Goal: Task Accomplishment & Management: Use online tool/utility

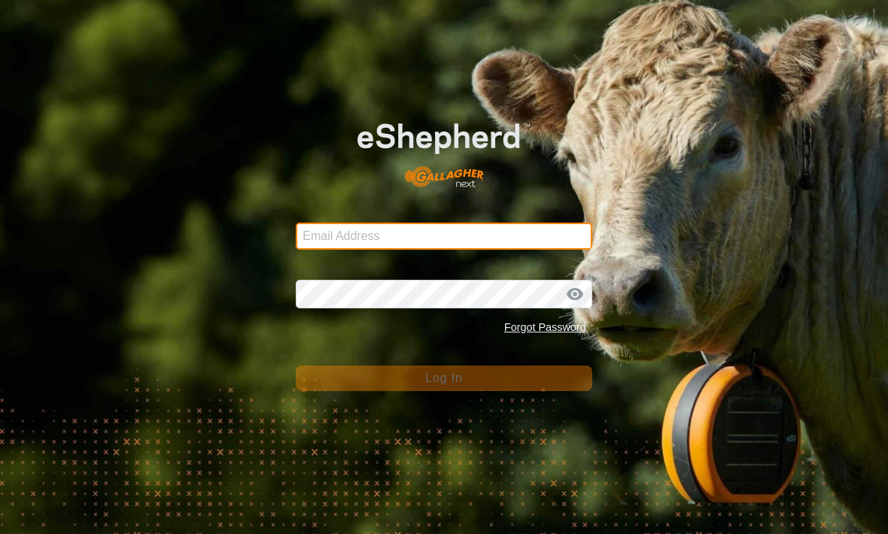
click at [564, 231] on input "Email Address" at bounding box center [444, 236] width 296 height 27
type input "[EMAIL_ADDRESS][DOMAIN_NAME]"
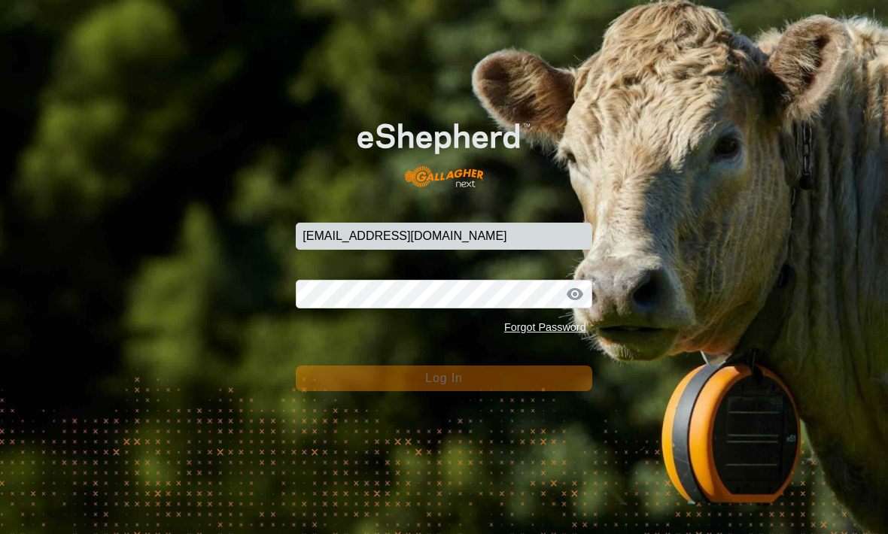
click at [443, 379] on button "Log In" at bounding box center [444, 379] width 296 height 26
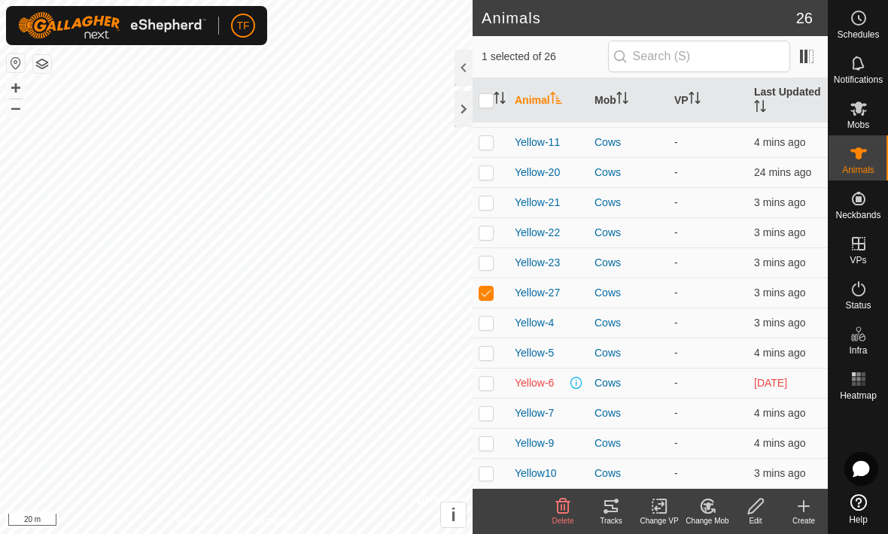
scroll to position [419, 0]
checkbox input "false"
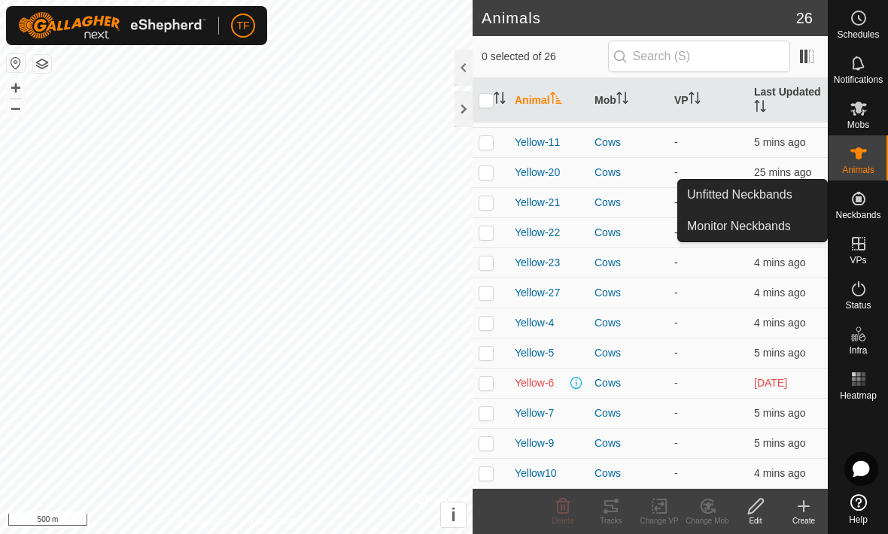
click at [784, 200] on span "Unfitted Neckbands" at bounding box center [739, 195] width 105 height 18
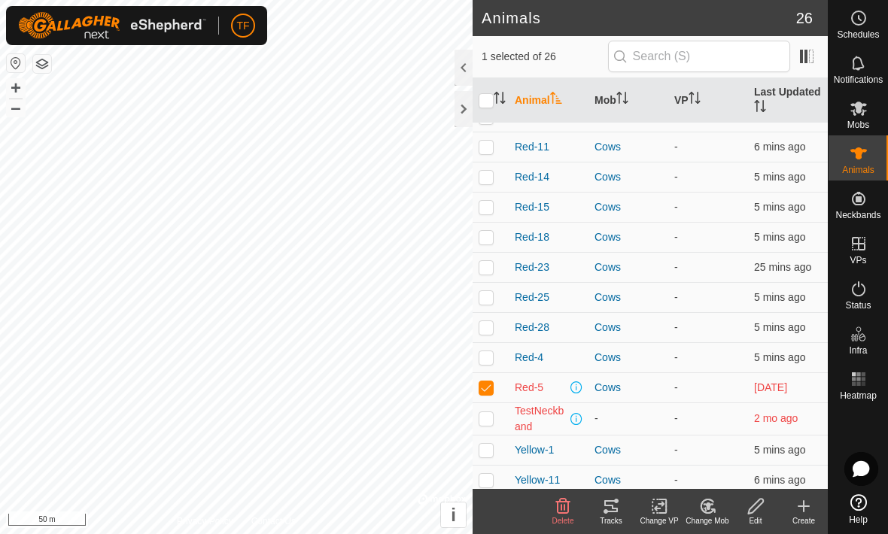
scroll to position [90, 0]
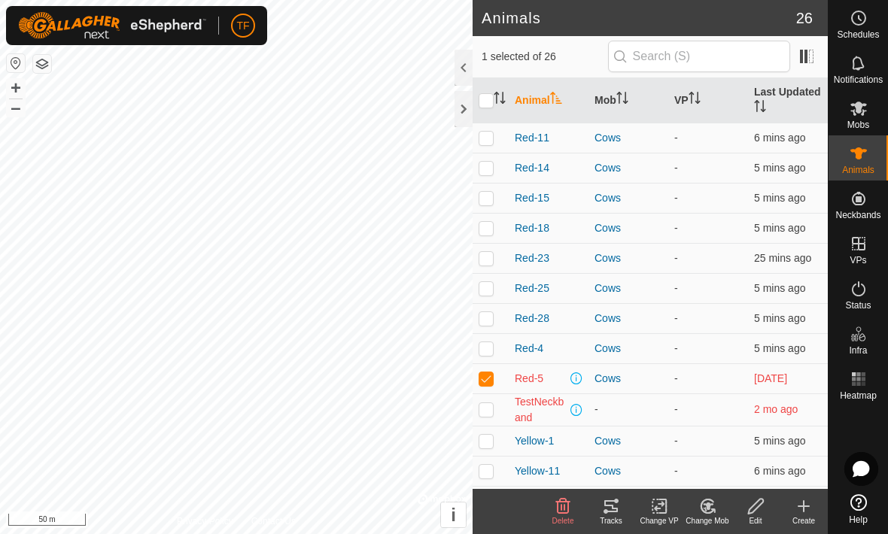
click at [577, 374] on span at bounding box center [576, 379] width 12 height 12
click at [579, 382] on span at bounding box center [576, 379] width 12 height 12
checkbox input "false"
checkbox input "true"
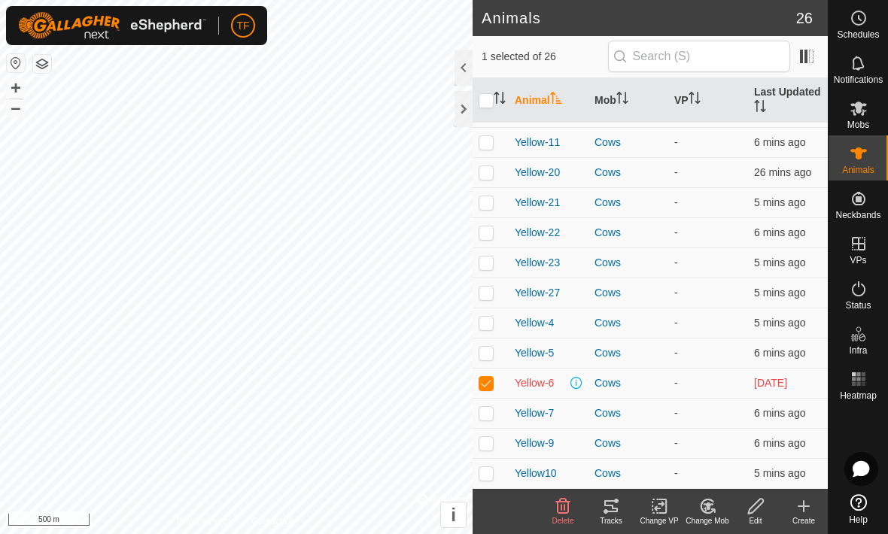
scroll to position [419, 0]
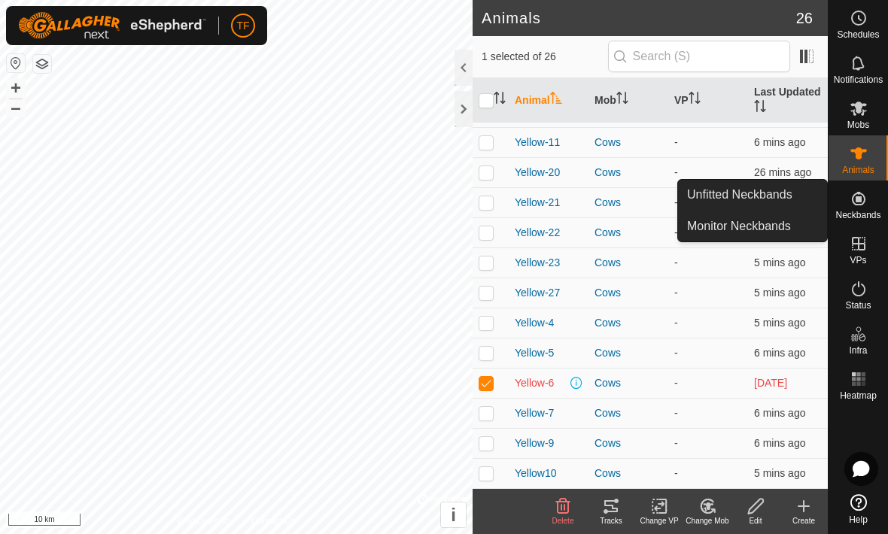
click at [795, 202] on link "Unfitted Neckbands" at bounding box center [752, 195] width 149 height 30
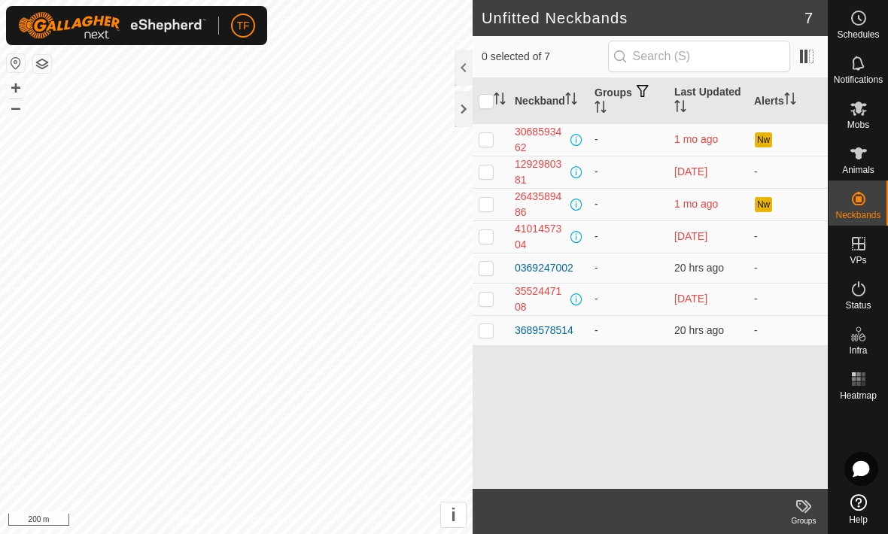
checkbox input "true"
click at [549, 265] on div "0369247002" at bounding box center [544, 268] width 59 height 16
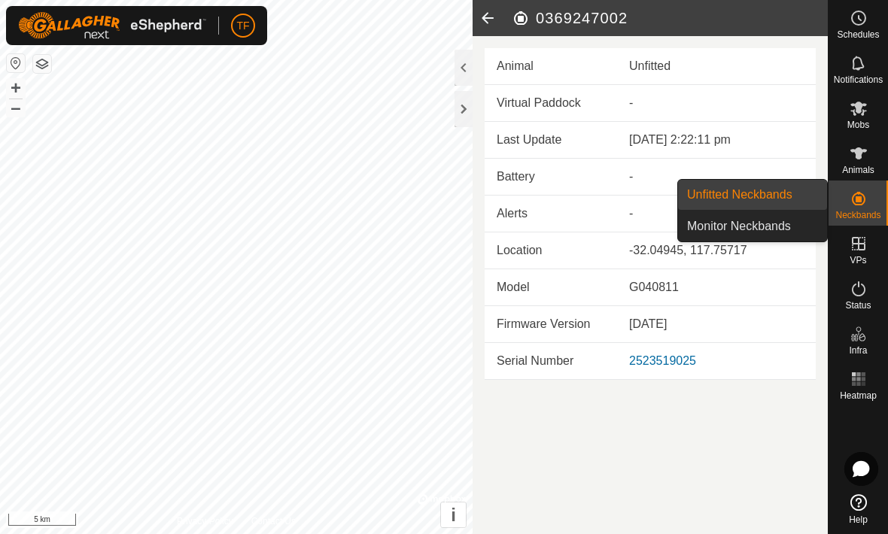
click at [769, 227] on span "Monitor Neckbands" at bounding box center [739, 226] width 104 height 18
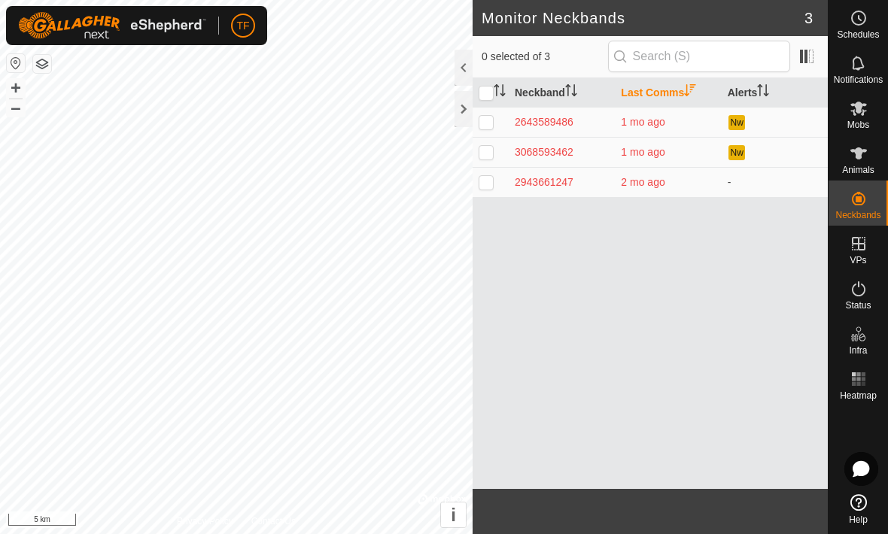
click at [461, 117] on div at bounding box center [464, 109] width 18 height 36
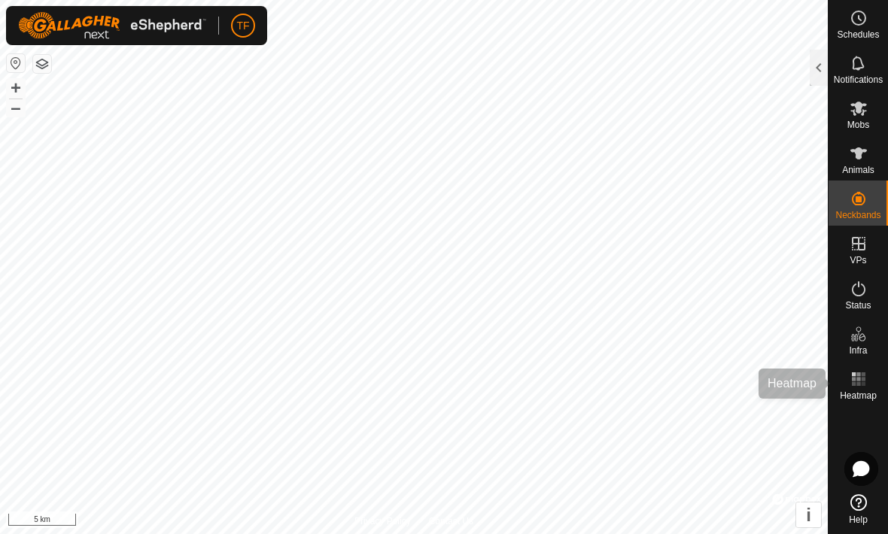
click at [864, 385] on rect at bounding box center [863, 384] width 4 height 4
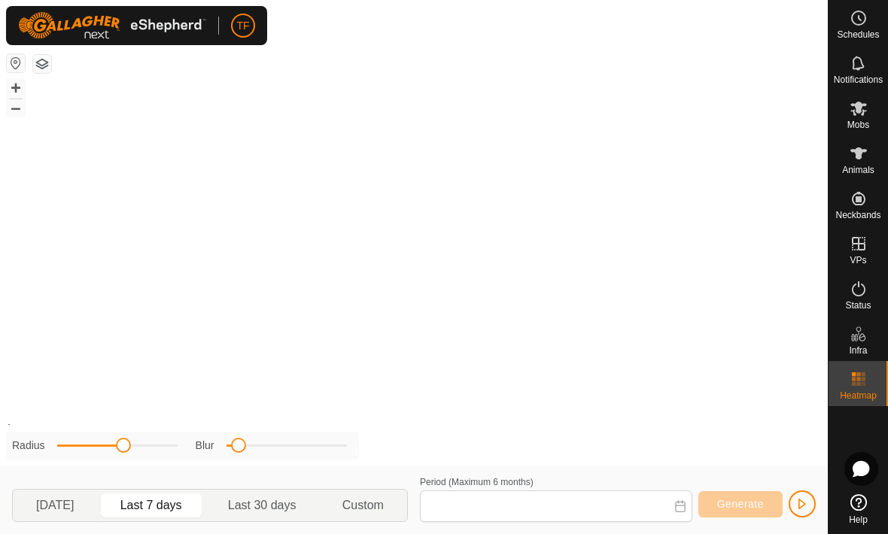
type input "[DATE] - [DATE]"
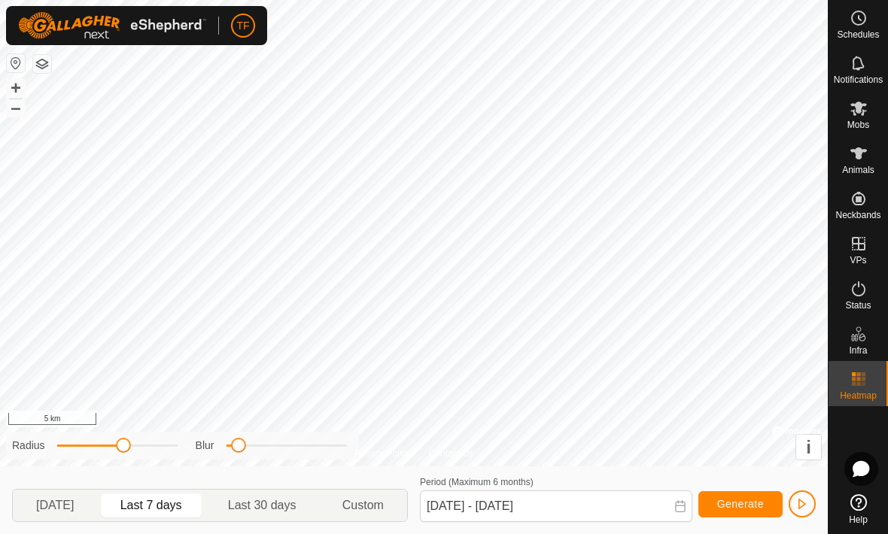
click at [865, 378] on icon at bounding box center [859, 379] width 18 height 18
click at [862, 64] on icon at bounding box center [858, 63] width 12 height 14
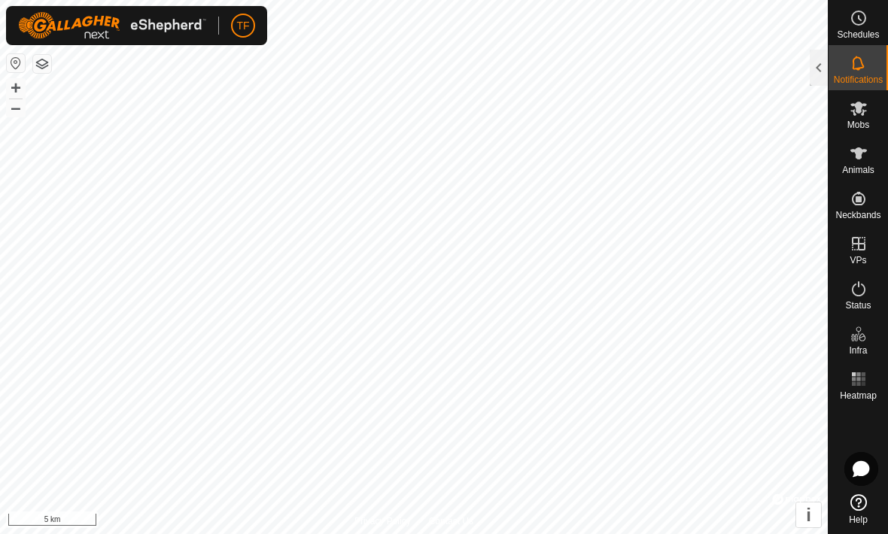
click at [826, 65] on div at bounding box center [819, 68] width 18 height 36
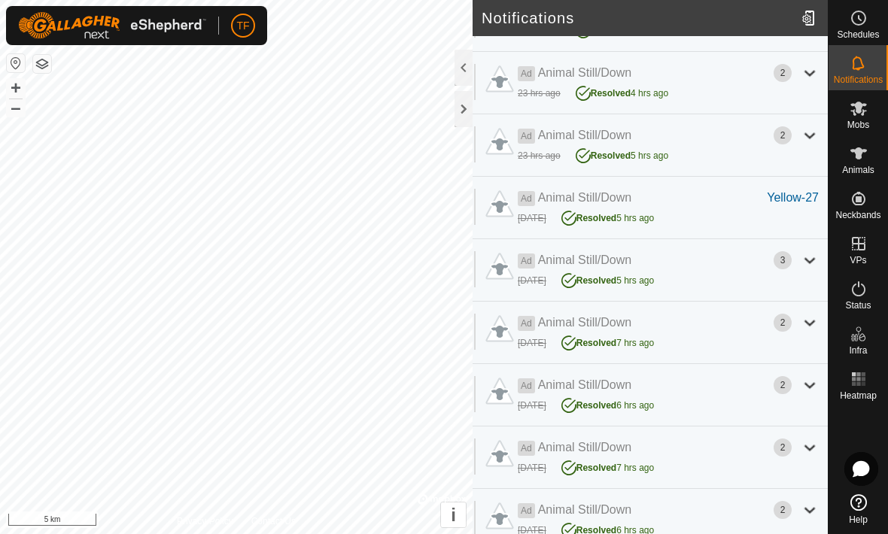
scroll to position [270, 0]
